Goal: Information Seeking & Learning: Learn about a topic

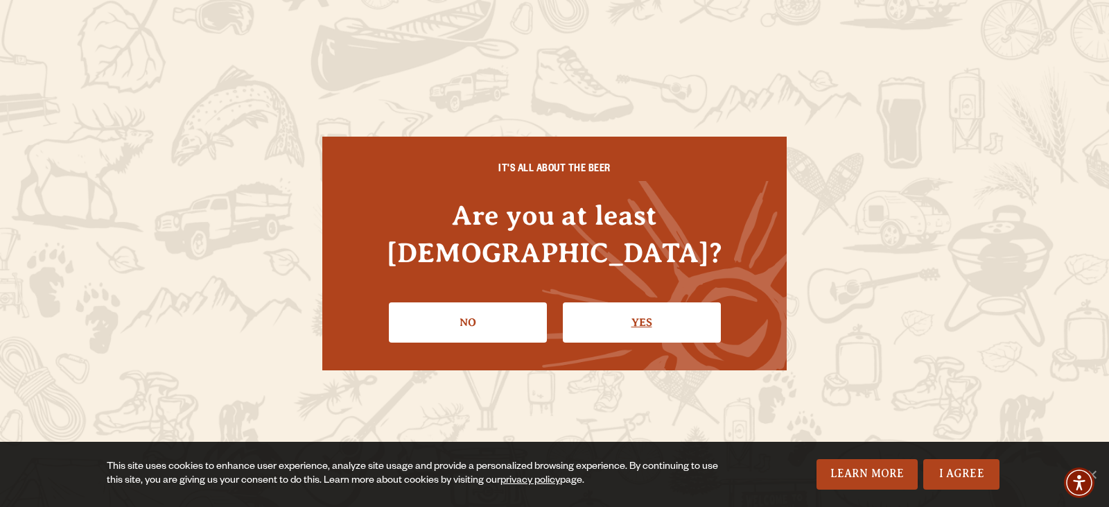
click at [645, 303] on link "Yes" at bounding box center [642, 322] width 158 height 40
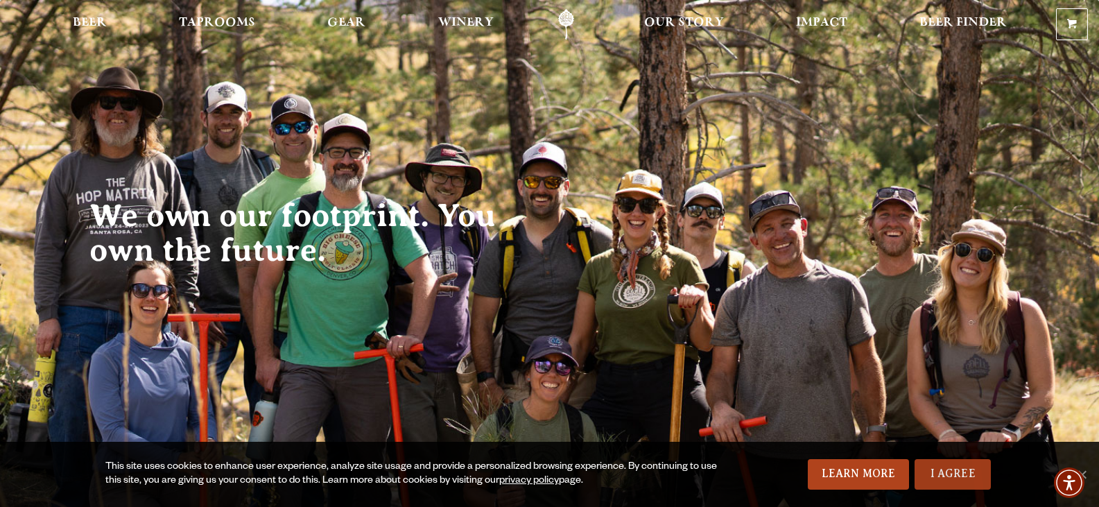
click at [945, 471] on link "I Agree" at bounding box center [952, 474] width 76 height 31
